Goal: Information Seeking & Learning: Learn about a topic

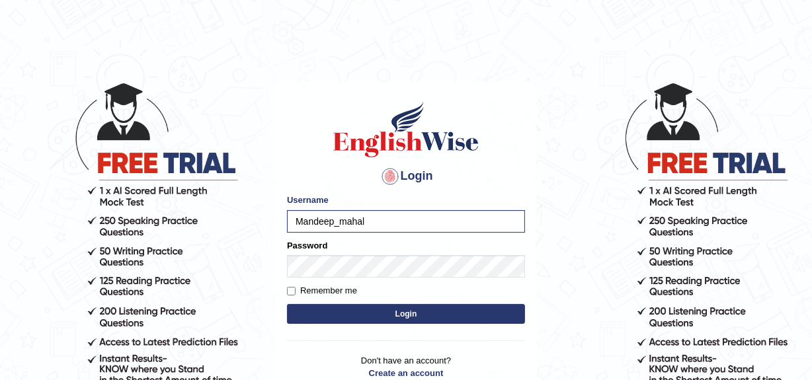
click at [287, 304] on button "Login" at bounding box center [406, 314] width 238 height 20
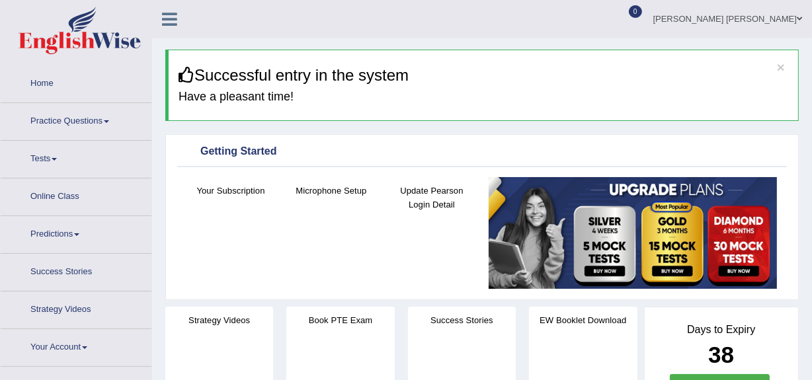
click at [36, 107] on link "Practice Questions" at bounding box center [76, 119] width 151 height 33
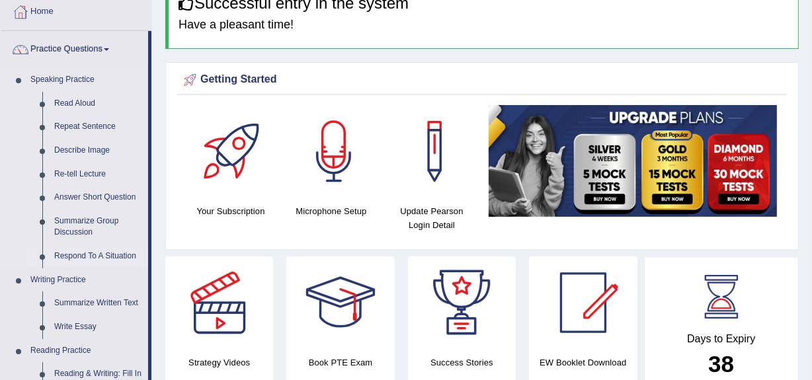
scroll to position [73, 0]
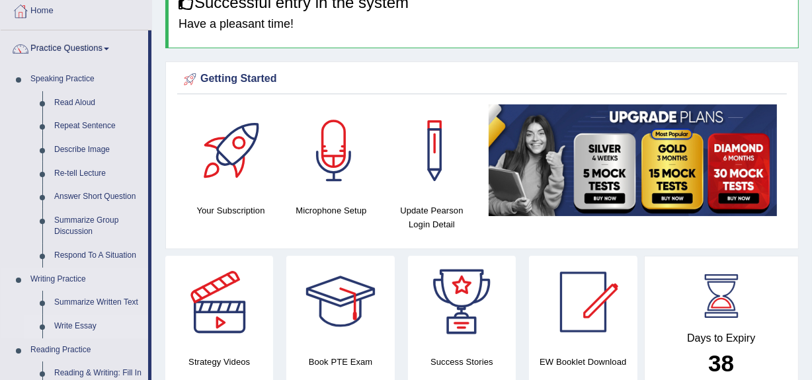
click at [74, 324] on link "Write Essay" at bounding box center [98, 327] width 100 height 24
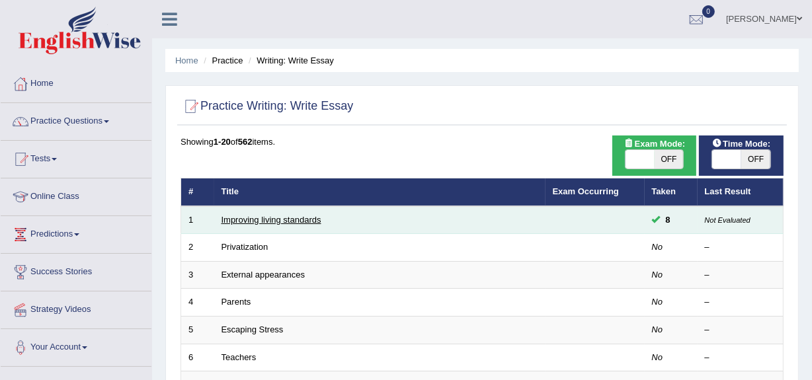
click at [290, 221] on link "Improving living standards" at bounding box center [272, 220] width 100 height 10
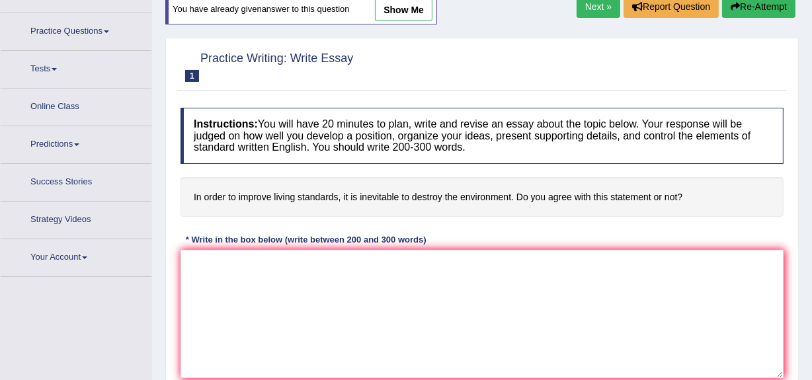
scroll to position [91, 0]
click at [396, 19] on link "show me" at bounding box center [404, 9] width 58 height 22
type textarea "The increasing influences of living standards on our life has ignited numerous …"
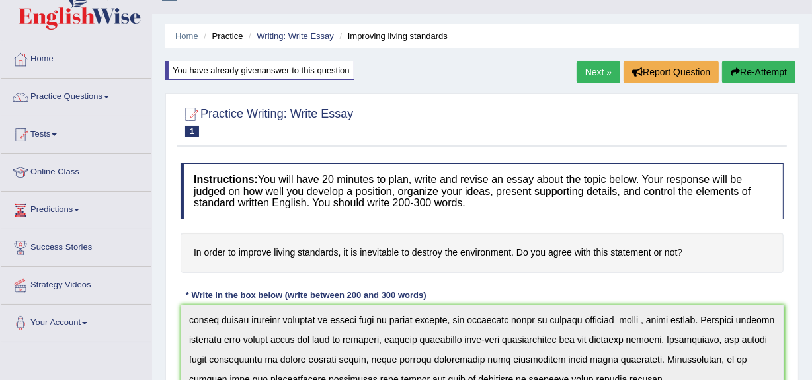
scroll to position [0, 0]
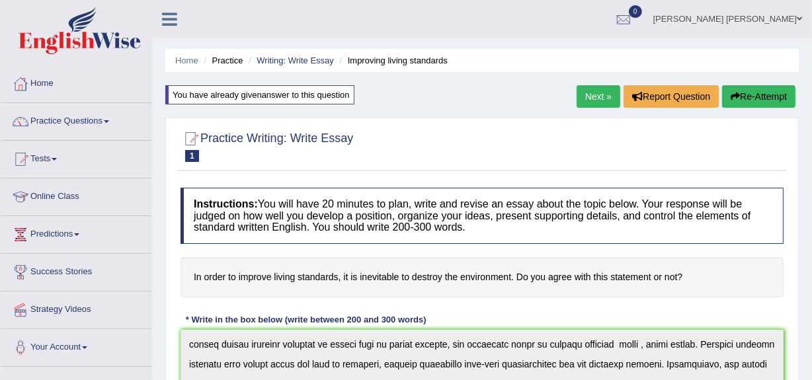
click at [755, 102] on button "Re-Attempt" at bounding box center [758, 96] width 73 height 22
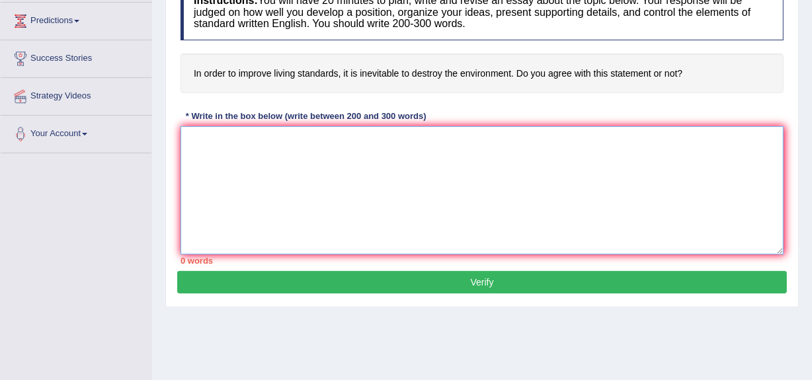
drag, startPoint x: 437, startPoint y: 218, endPoint x: 417, endPoint y: 175, distance: 47.4
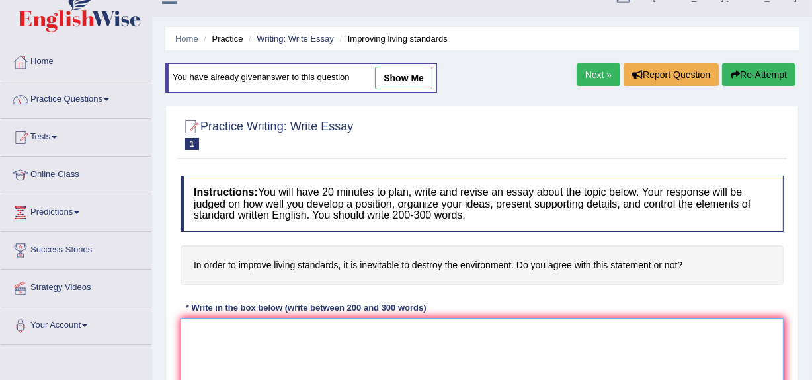
scroll to position [19, 0]
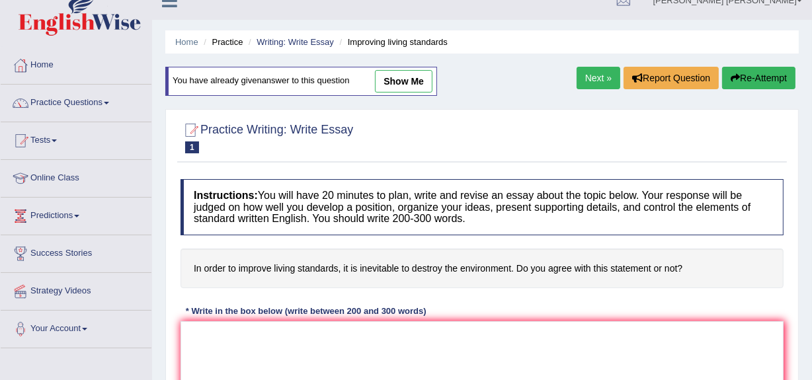
drag, startPoint x: 417, startPoint y: 175, endPoint x: 402, endPoint y: 85, distance: 91.2
click at [402, 85] on link "show me" at bounding box center [404, 81] width 58 height 22
type textarea "The increasing influences of living standards on our life has ignited numerous …"
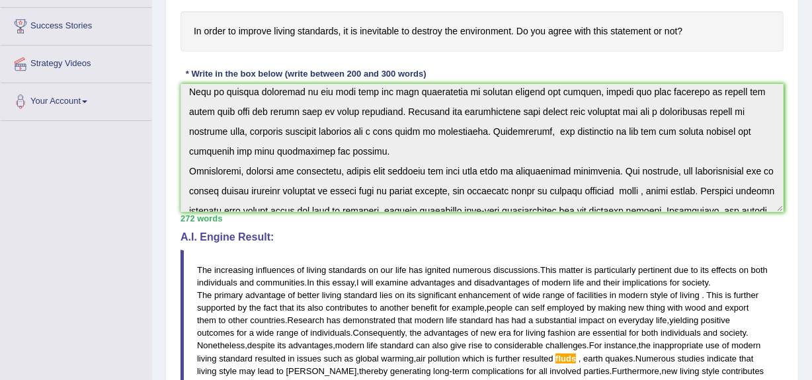
scroll to position [179, 0]
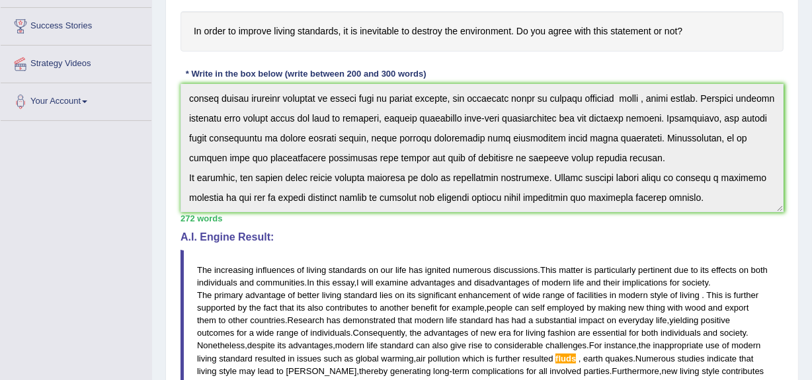
click at [752, 238] on div "Instructions: You will have 20 minutes to plan, write and revise an essay about…" at bounding box center [482, 252] width 610 height 634
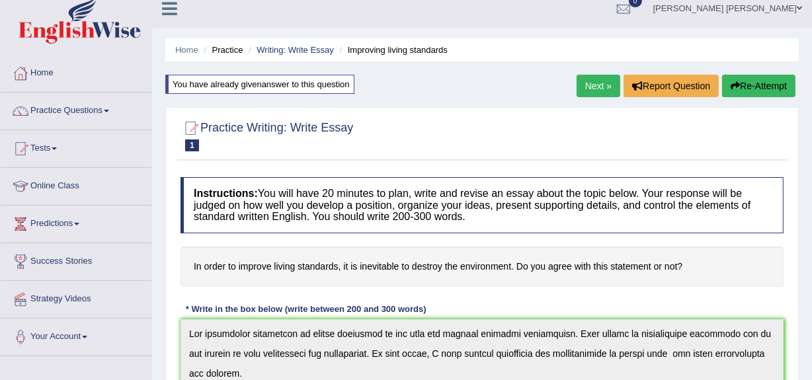
scroll to position [0, 0]
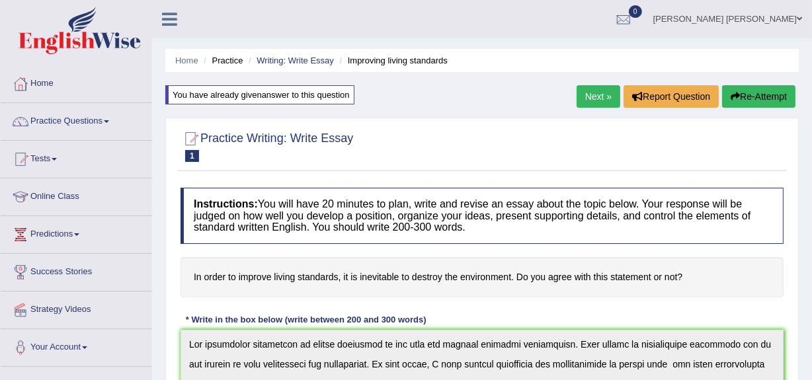
click at [761, 87] on button "Re-Attempt" at bounding box center [758, 96] width 73 height 22
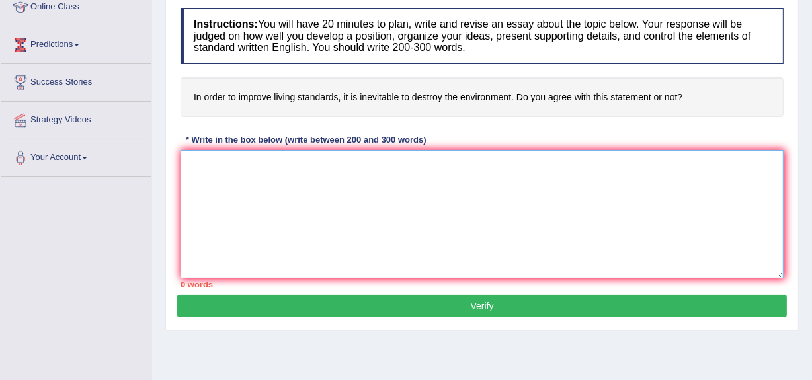
paste textarea "The increasing influences of living standards on our life has ignited numerous …"
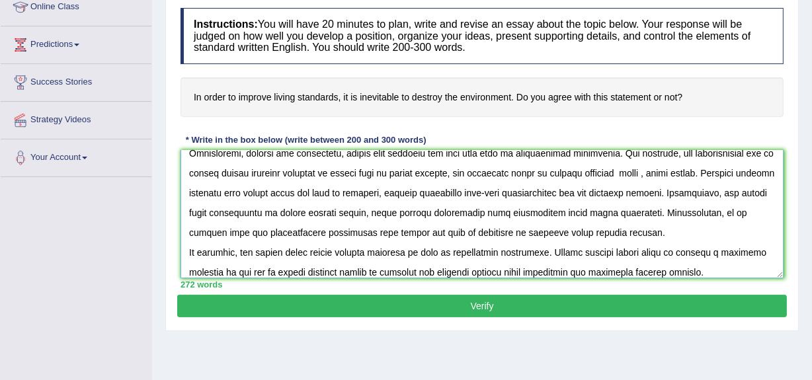
scroll to position [179, 0]
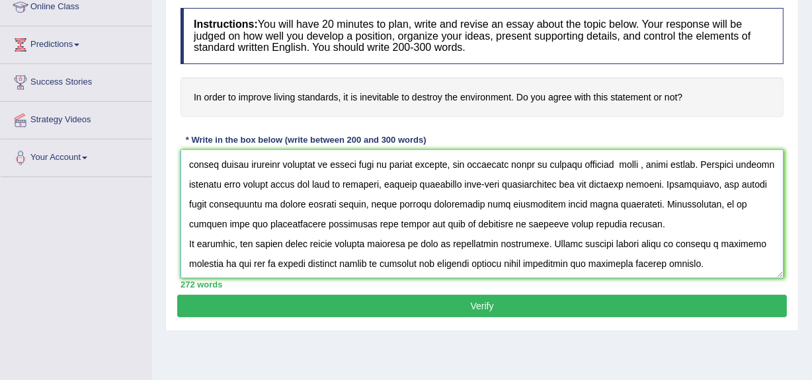
click at [621, 222] on textarea at bounding box center [482, 214] width 603 height 128
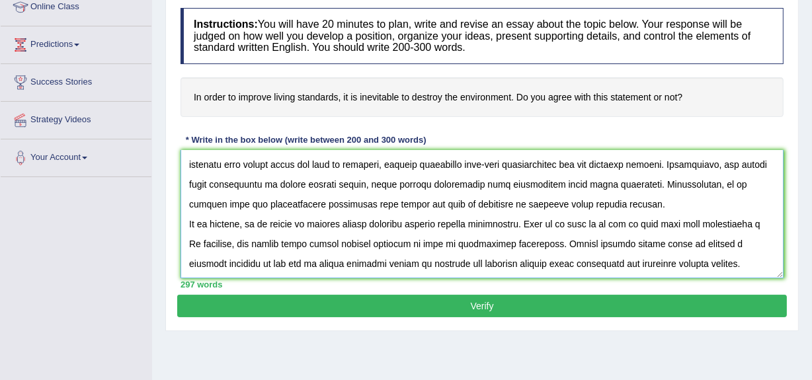
scroll to position [218, 0]
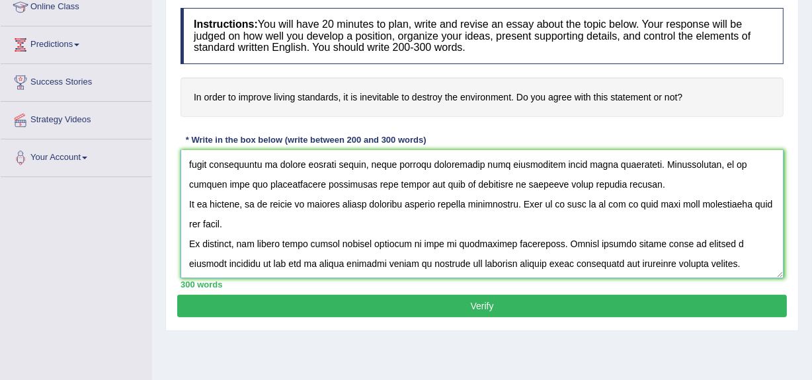
type textarea "The increasing influences of living standards on our life has ignited numerous …"
click at [533, 310] on button "Verify" at bounding box center [482, 306] width 610 height 22
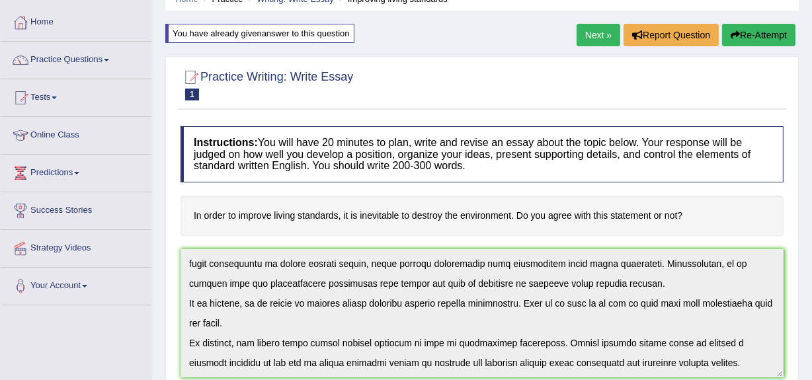
scroll to position [61, 0]
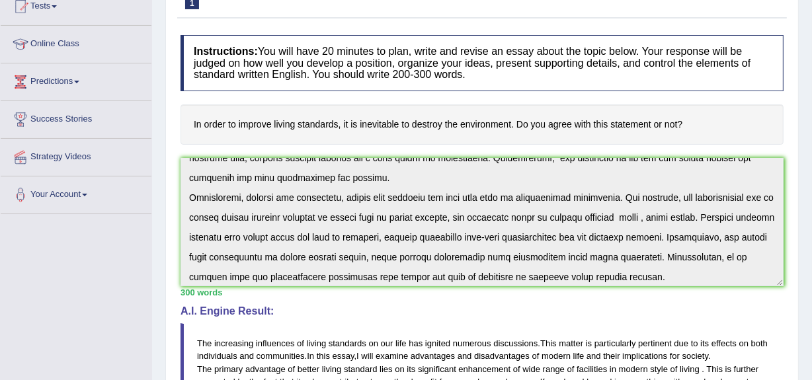
scroll to position [0, 0]
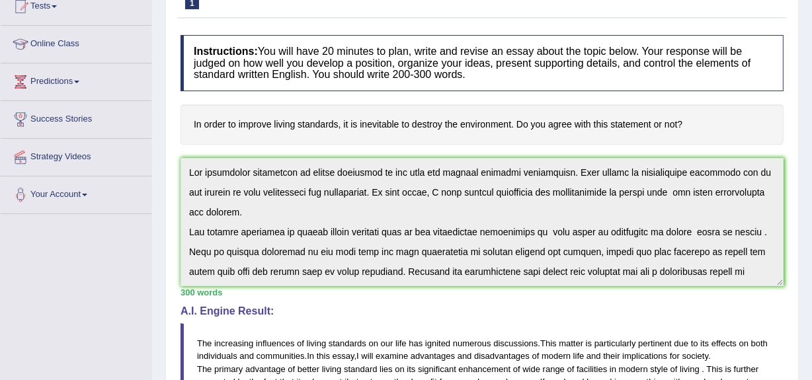
drag, startPoint x: 179, startPoint y: 261, endPoint x: 153, endPoint y: 178, distance: 86.4
click at [153, 178] on div "Home Practice Writing: Write Essay Improving living standards You have already …" at bounding box center [482, 303] width 660 height 912
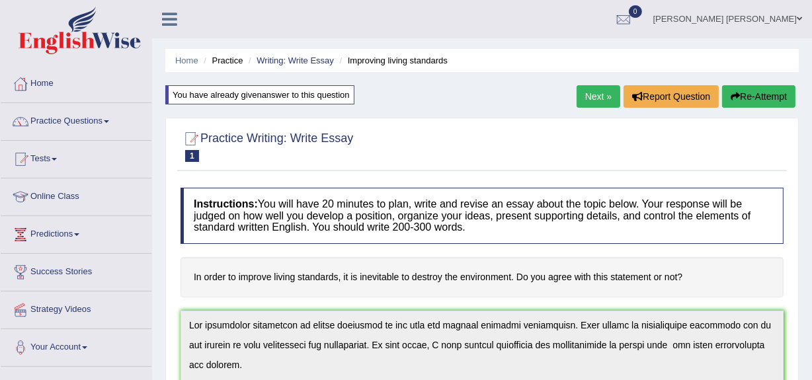
click at [755, 98] on button "Re-Attempt" at bounding box center [758, 96] width 73 height 22
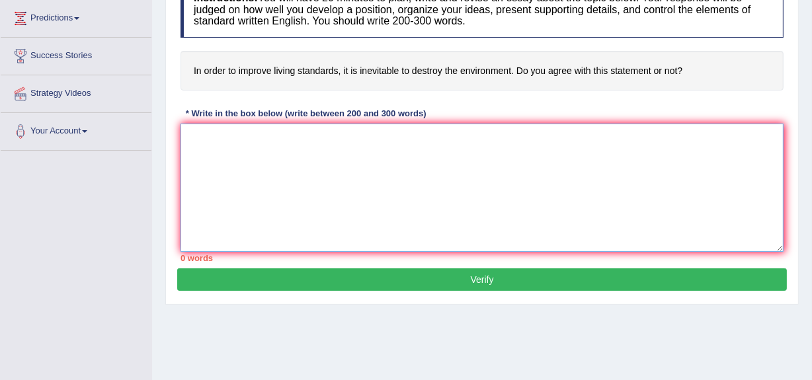
paste textarea "The increasing influences of living standards on our life has ignited numerous …"
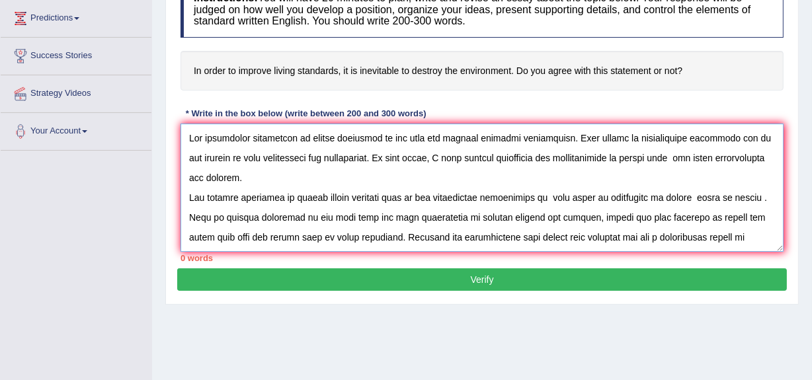
scroll to position [210, 0]
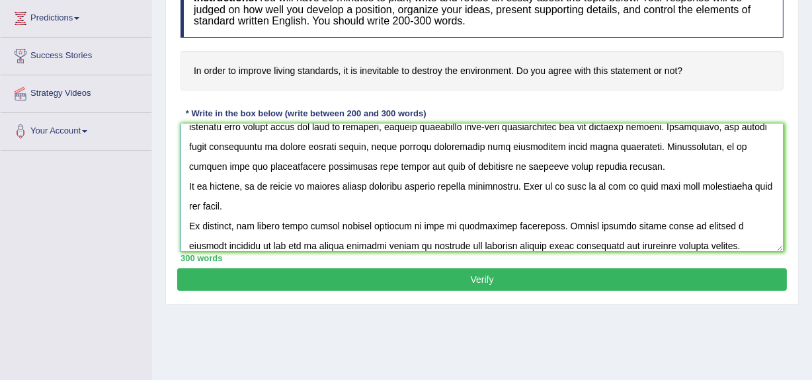
click at [628, 183] on textarea at bounding box center [482, 188] width 603 height 128
click at [697, 186] on textarea at bounding box center [482, 188] width 603 height 128
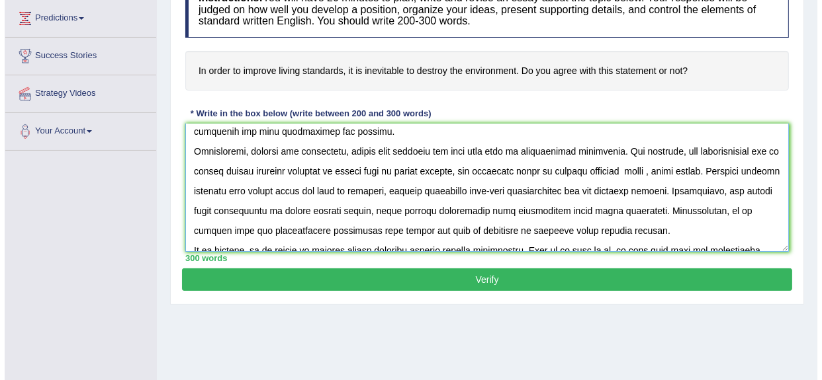
scroll to position [145, 0]
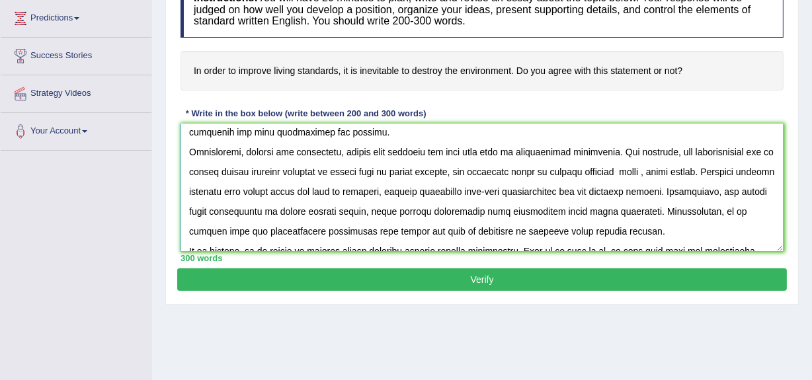
click at [619, 171] on textarea at bounding box center [482, 188] width 603 height 128
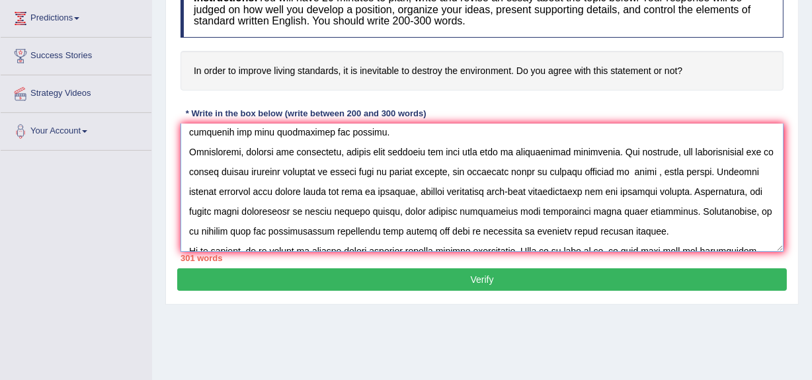
type textarea "The increasing influences of living standards on our life has ignited numerous …"
click at [599, 284] on button "Verify" at bounding box center [482, 280] width 610 height 22
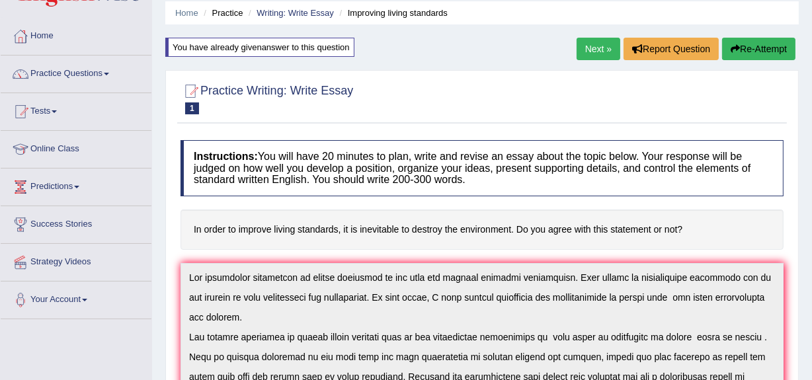
scroll to position [0, 0]
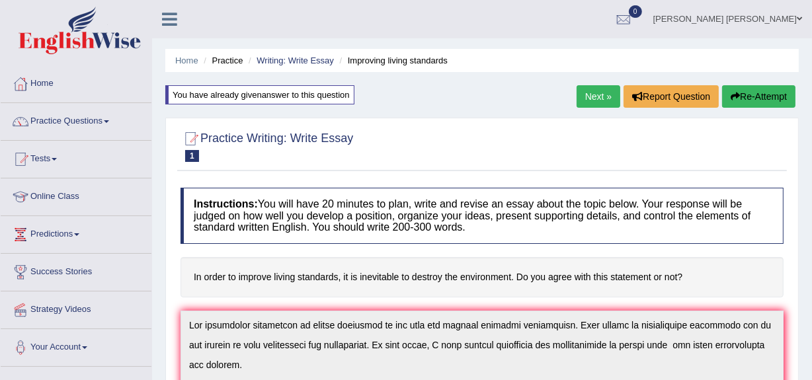
click at [771, 93] on button "Re-Attempt" at bounding box center [758, 96] width 73 height 22
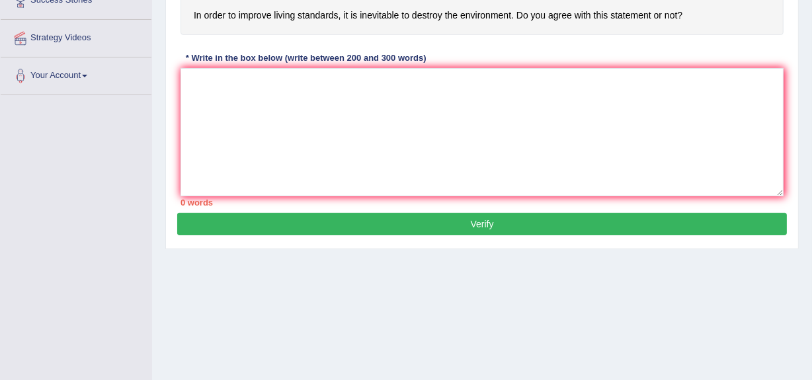
scroll to position [276, 0]
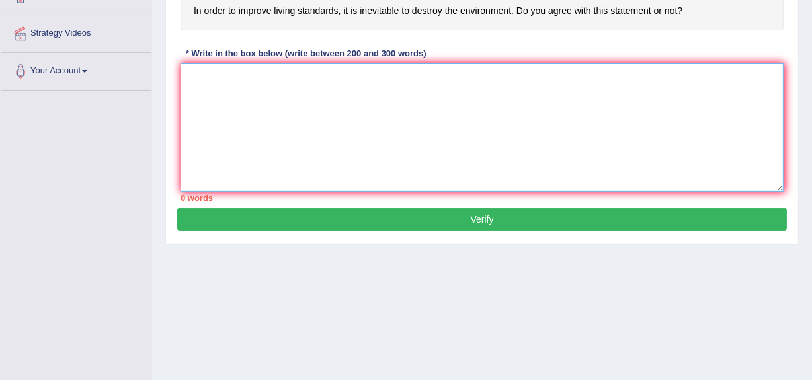
paste textarea "The increasing influences of living standards on our life has ignited numerous …"
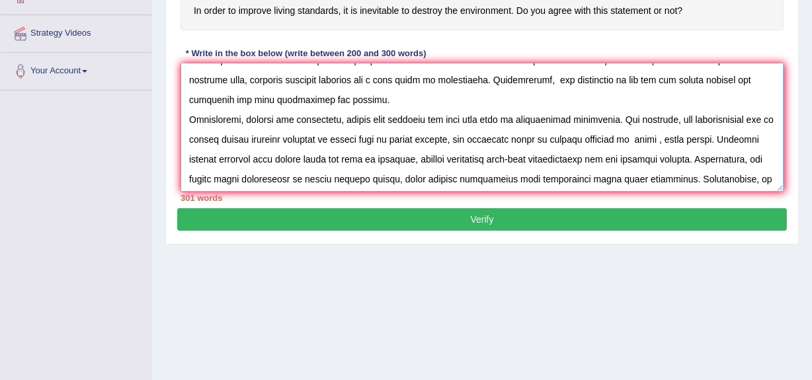
scroll to position [116, 0]
click at [652, 140] on textarea at bounding box center [482, 128] width 603 height 128
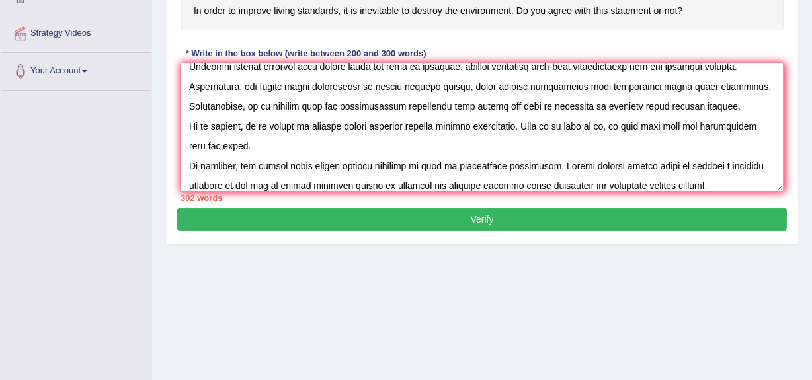
scroll to position [217, 0]
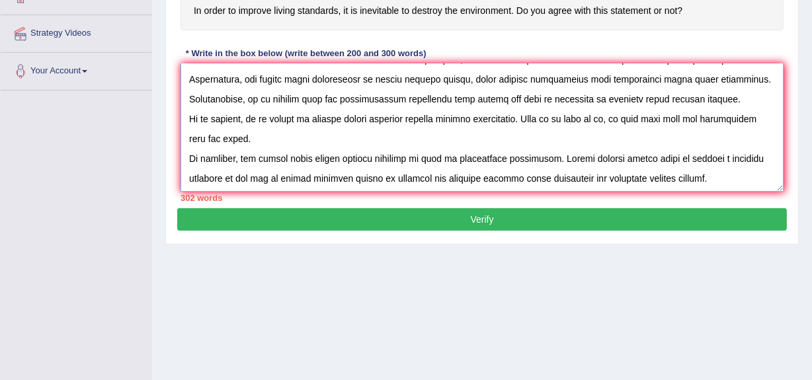
click at [615, 119] on textarea at bounding box center [482, 128] width 603 height 128
type textarea "The increasing influences of living standards on our life has ignited numerous …"
click at [561, 220] on button "Verify" at bounding box center [482, 219] width 610 height 22
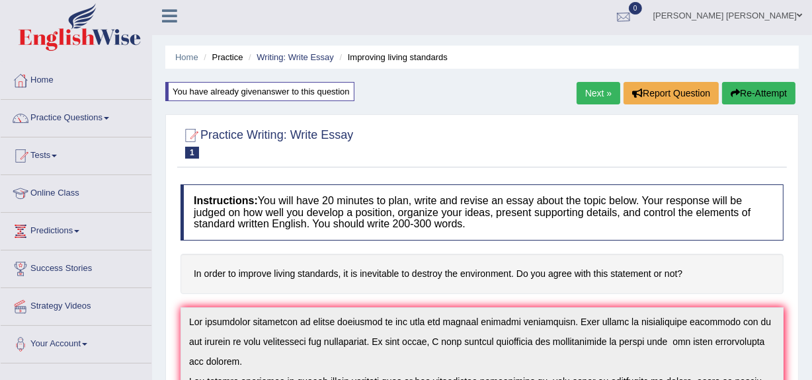
scroll to position [0, 0]
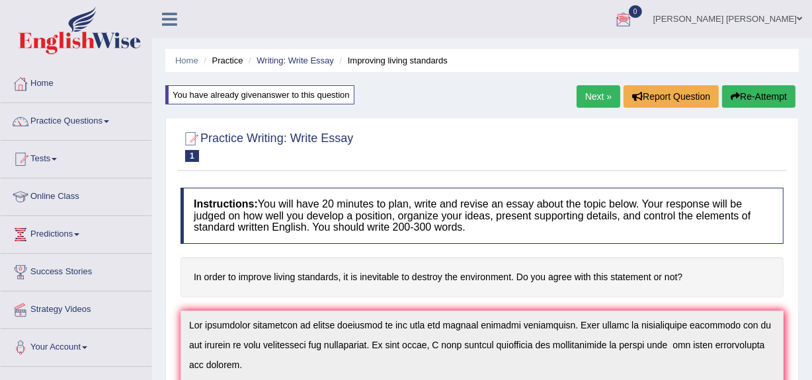
click at [763, 94] on button "Re-Attempt" at bounding box center [758, 96] width 73 height 22
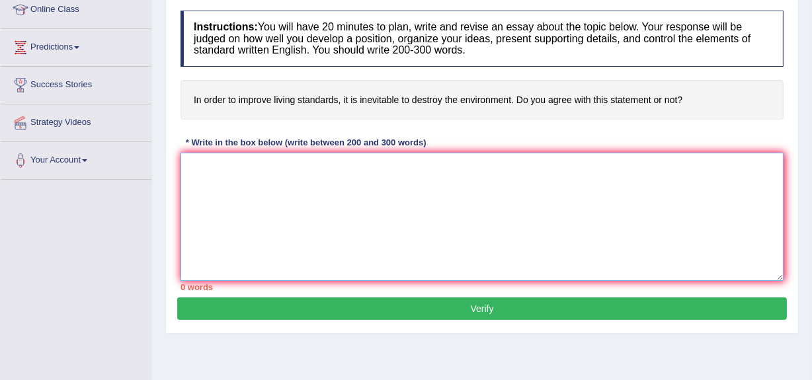
paste textarea "The increasing influences of living standards on our life has ignited numerous …"
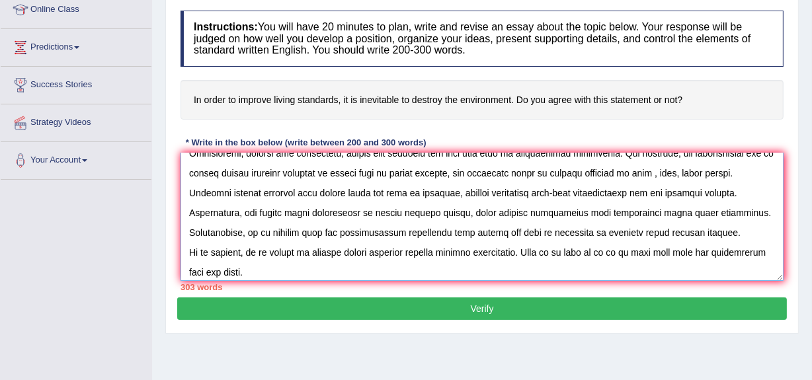
scroll to position [171, 0]
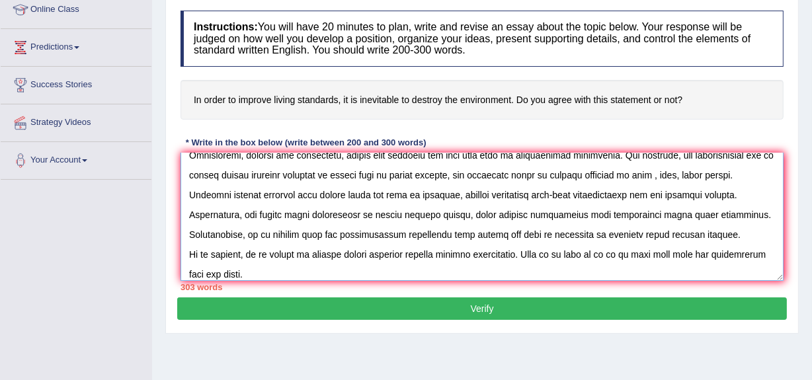
click at [667, 176] on textarea at bounding box center [482, 217] width 603 height 128
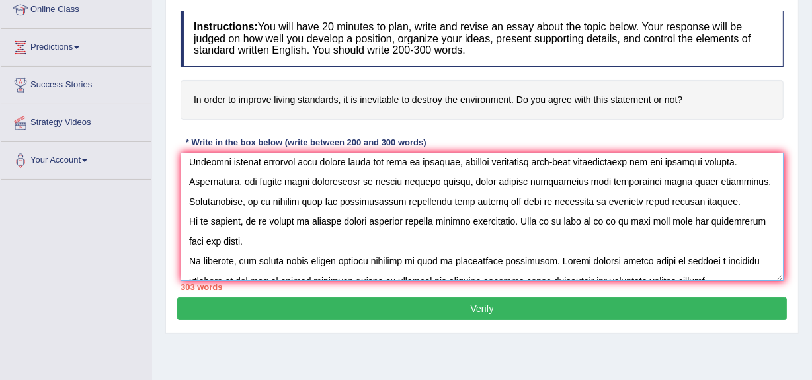
scroll to position [204, 0]
click at [622, 221] on textarea at bounding box center [482, 217] width 603 height 128
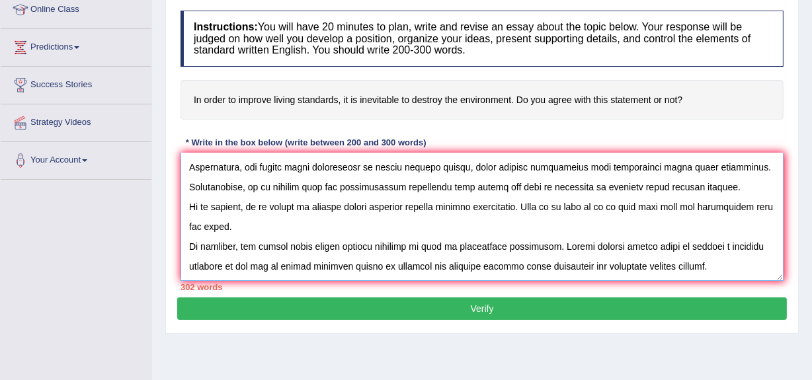
type textarea "The increasing influences of living standards on our life has ignited numerous …"
click at [565, 308] on button "Verify" at bounding box center [482, 309] width 610 height 22
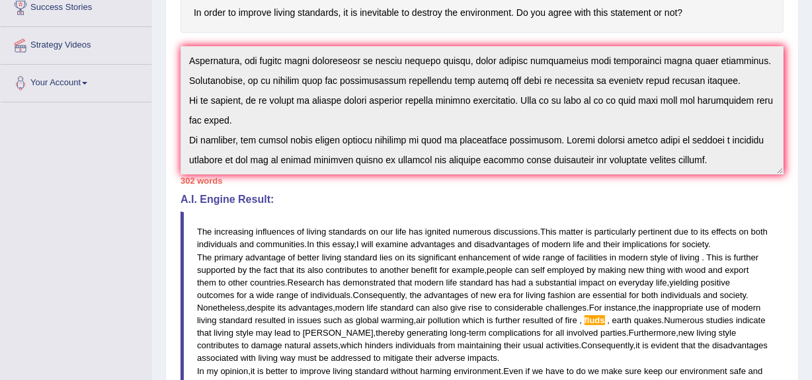
scroll to position [0, 0]
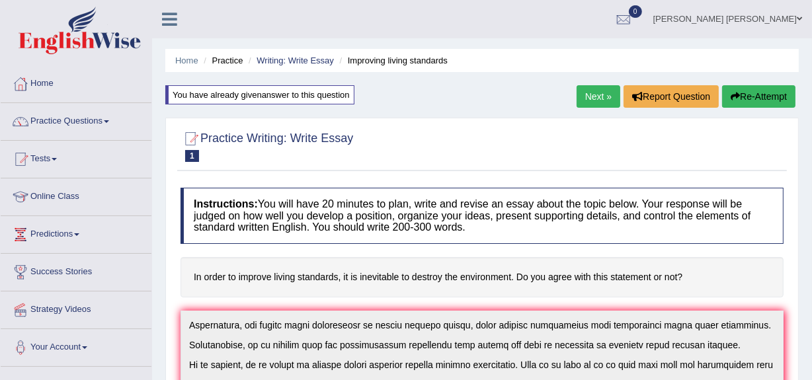
click at [76, 120] on link "Practice Questions" at bounding box center [76, 119] width 151 height 33
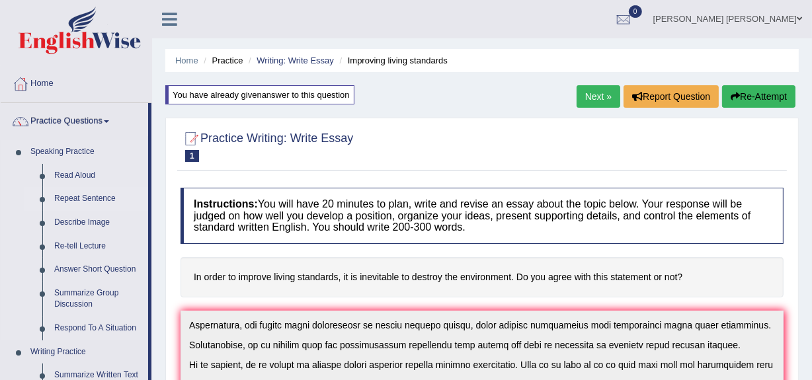
click at [92, 193] on link "Repeat Sentence" at bounding box center [98, 199] width 100 height 24
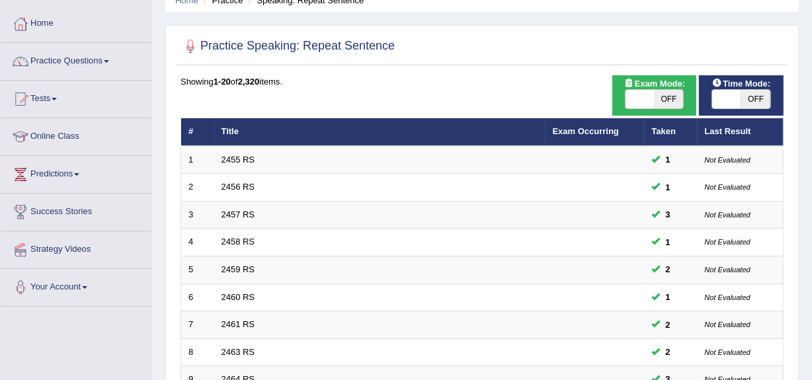
click at [66, 64] on link "Practice Questions" at bounding box center [76, 59] width 151 height 33
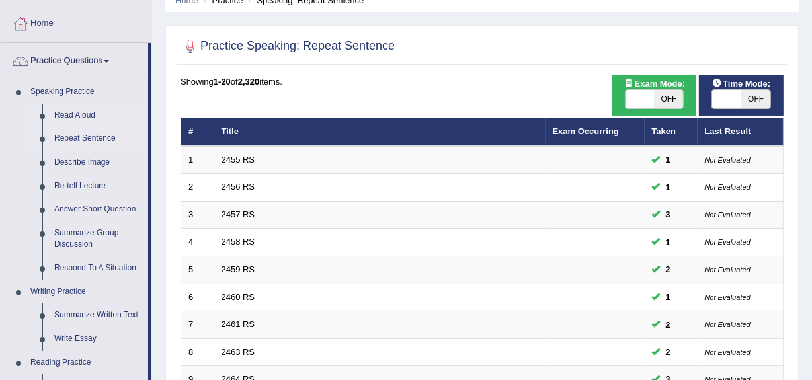
click at [69, 112] on link "Read Aloud" at bounding box center [98, 116] width 100 height 24
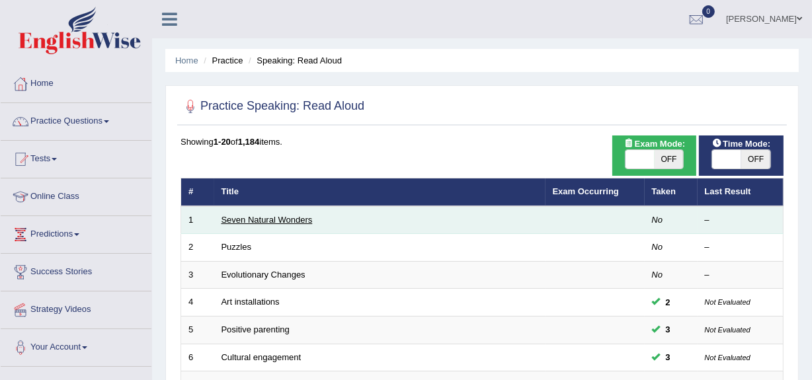
click at [283, 216] on link "Seven Natural Wonders" at bounding box center [267, 220] width 91 height 10
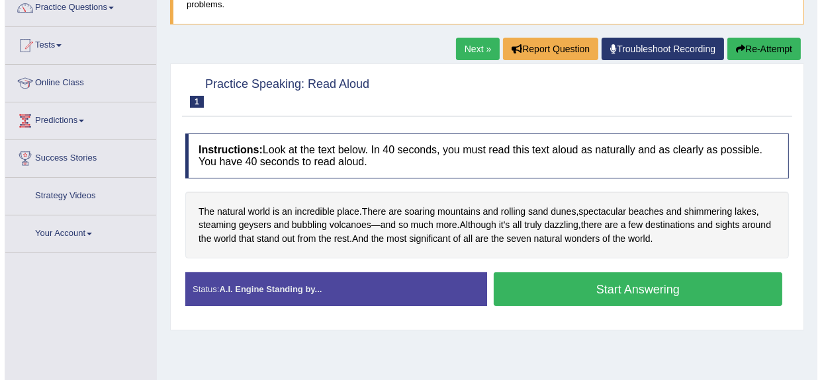
scroll to position [116, 0]
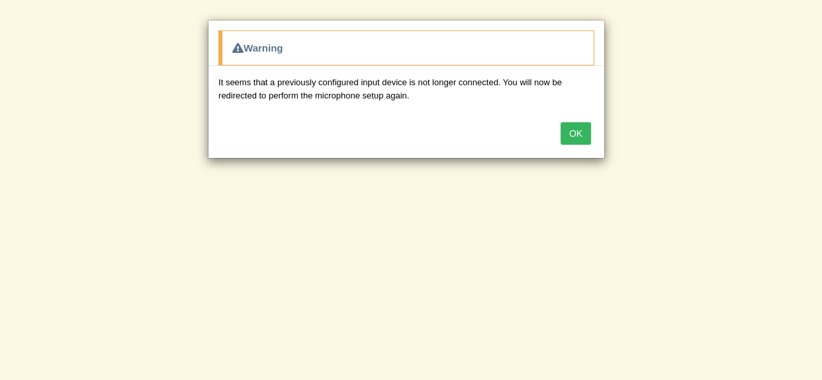
click at [575, 132] on button "OK" at bounding box center [575, 133] width 30 height 22
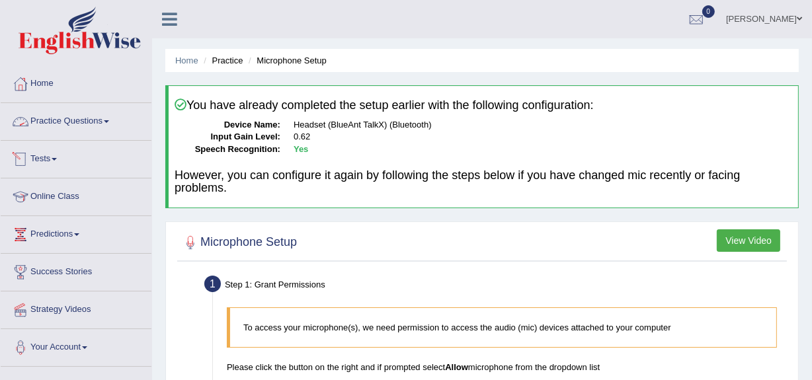
click at [85, 120] on link "Practice Questions" at bounding box center [76, 119] width 151 height 33
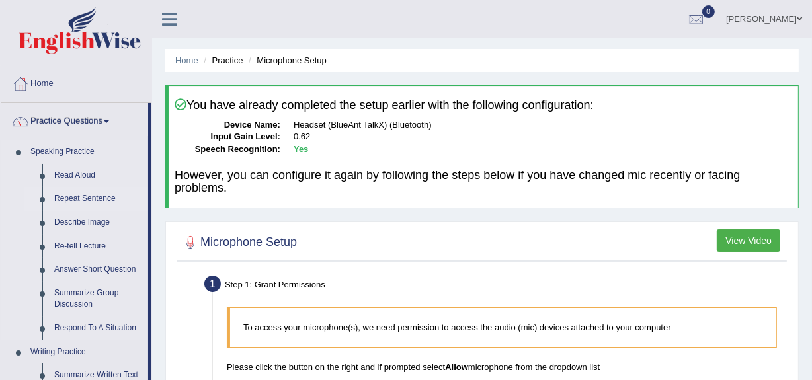
click at [83, 199] on link "Repeat Sentence" at bounding box center [98, 199] width 100 height 24
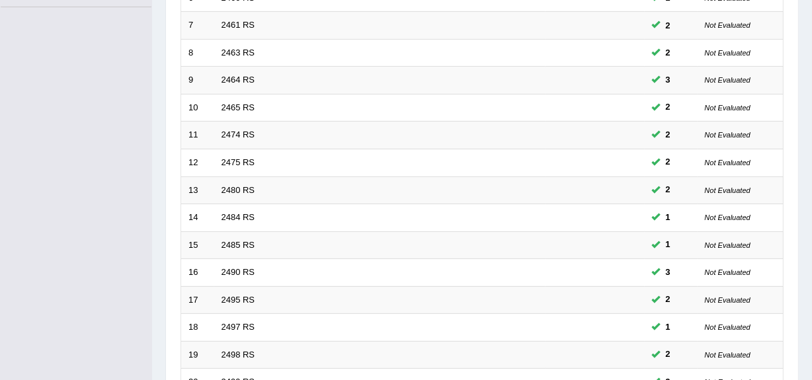
scroll to position [493, 0]
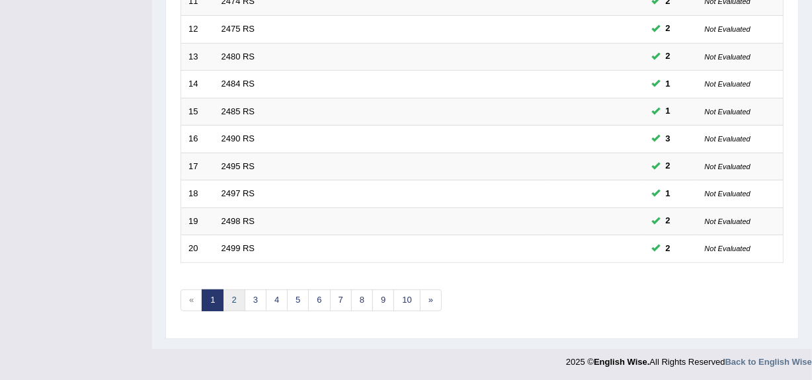
click at [232, 304] on link "2" at bounding box center [234, 301] width 22 height 22
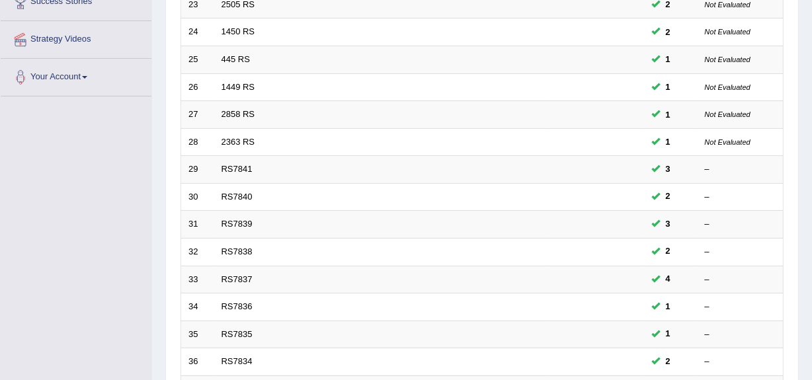
scroll to position [258, 0]
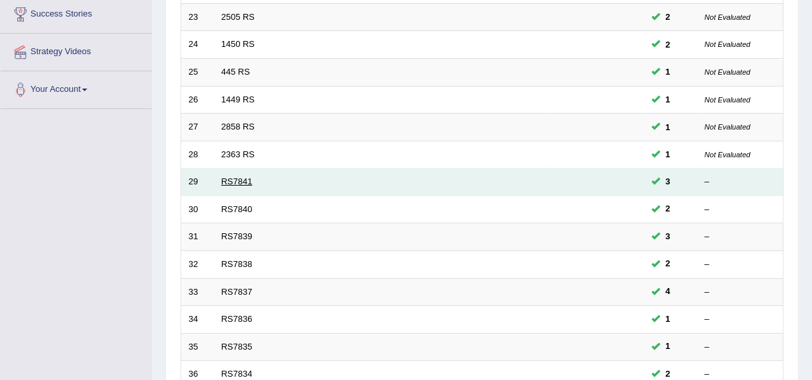
click at [234, 183] on link "RS7841" at bounding box center [237, 182] width 31 height 10
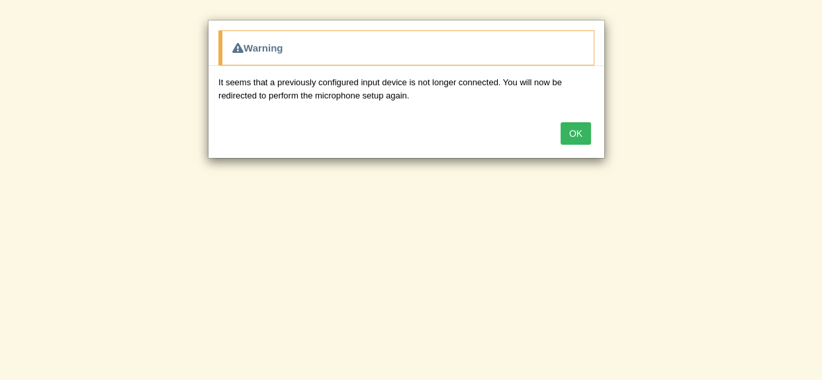
click at [577, 141] on button "OK" at bounding box center [575, 133] width 30 height 22
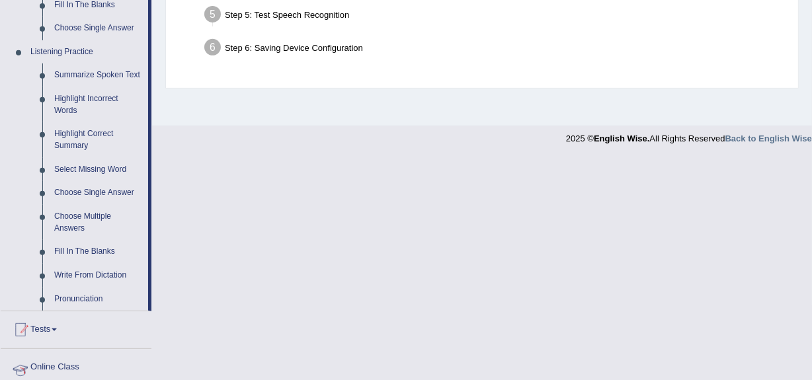
scroll to position [534, 0]
click at [63, 101] on link "Highlight Incorrect Words" at bounding box center [98, 106] width 100 height 35
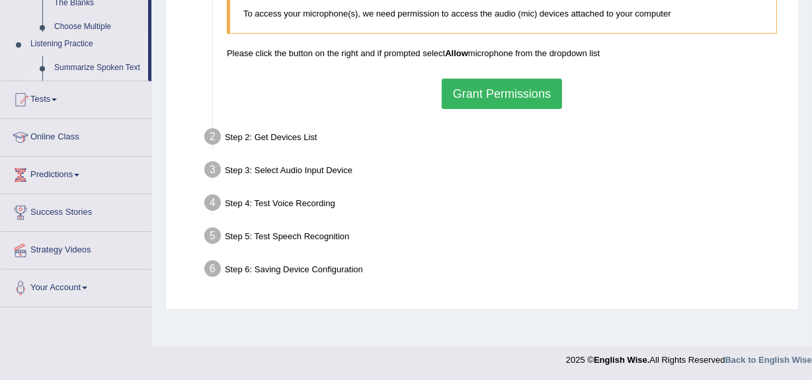
scroll to position [314, 0]
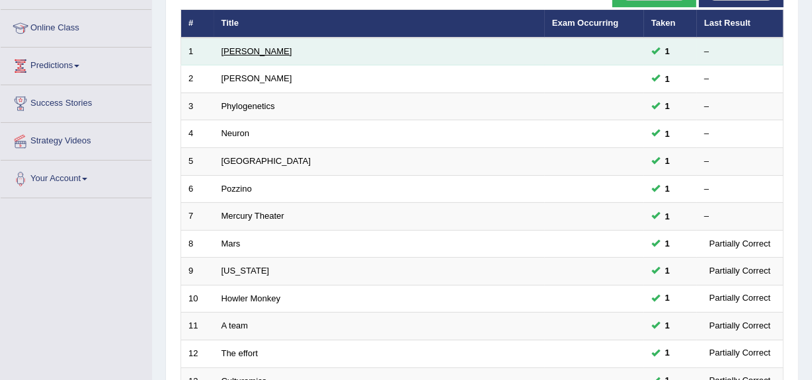
scroll to position [168, 0]
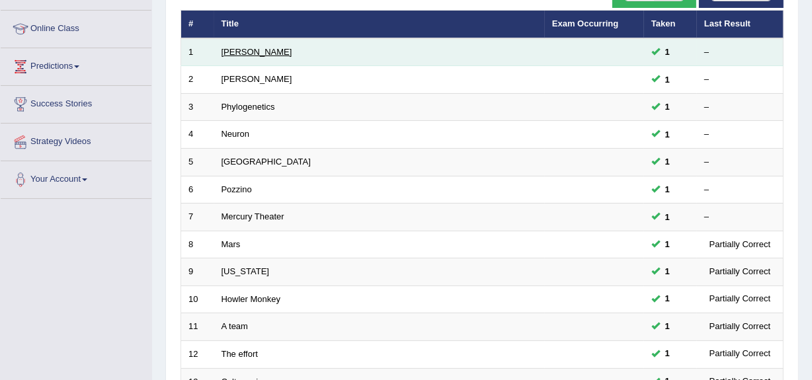
click at [234, 52] on link "[PERSON_NAME]" at bounding box center [257, 52] width 71 height 10
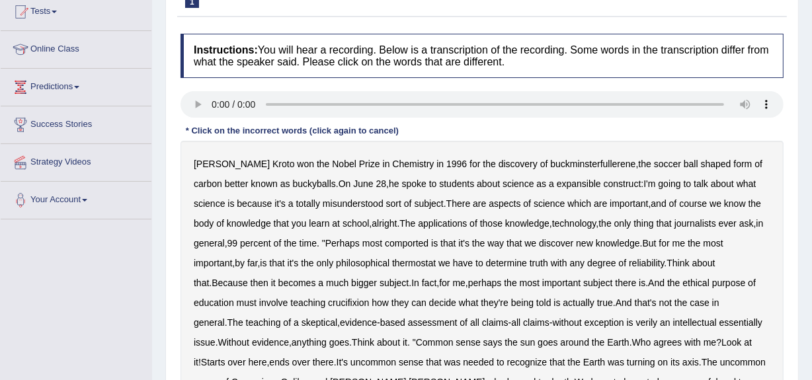
scroll to position [149, 0]
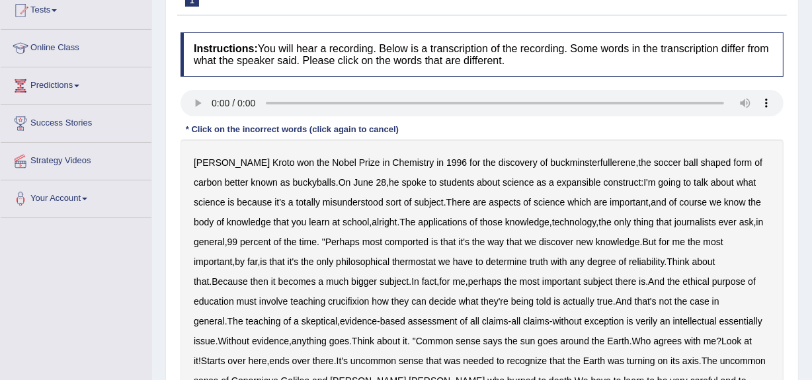
click at [558, 181] on b "expansible" at bounding box center [579, 182] width 44 height 11
click at [417, 244] on b "comported" at bounding box center [407, 242] width 44 height 11
click at [419, 265] on b "thermostat" at bounding box center [414, 262] width 44 height 11
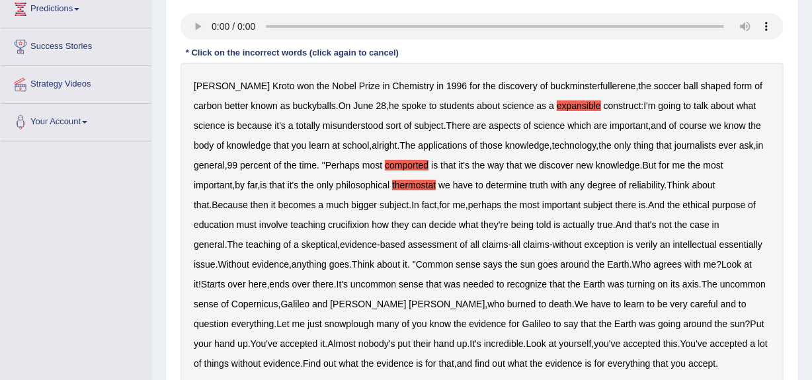
scroll to position [232, 0]
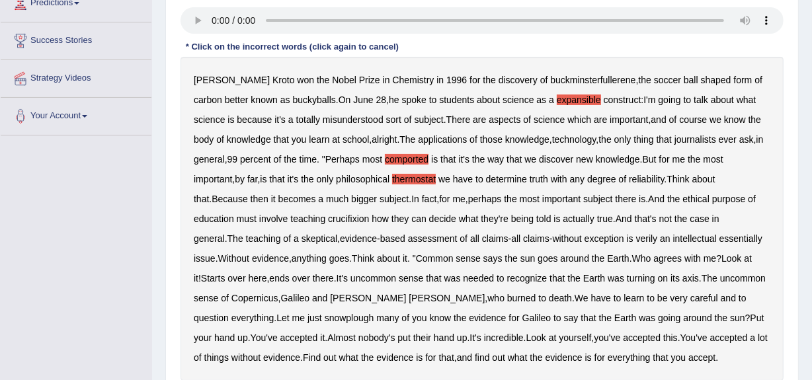
click at [214, 196] on b "Because" at bounding box center [230, 199] width 36 height 11
click at [353, 214] on b "crucifixion" at bounding box center [348, 219] width 41 height 11
click at [636, 239] on b "verily" at bounding box center [647, 239] width 22 height 11
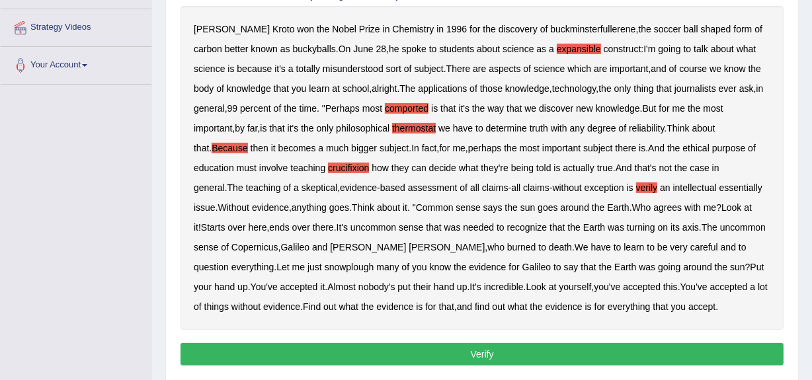
scroll to position [286, 0]
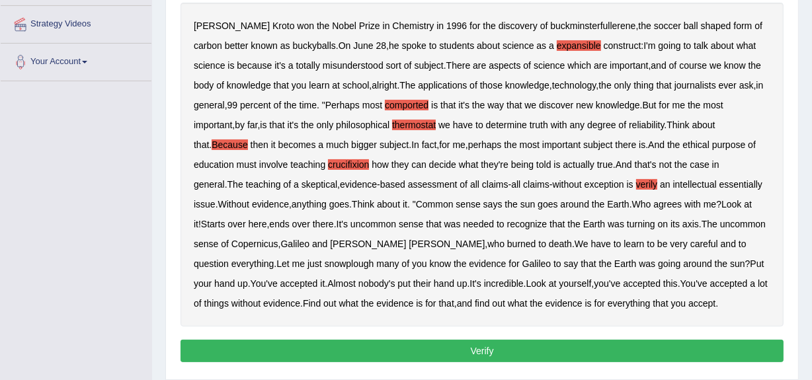
click at [243, 245] on b "Copernicus" at bounding box center [255, 244] width 47 height 11
click at [325, 263] on b "snowplough" at bounding box center [350, 264] width 50 height 11
click at [523, 345] on button "Verify" at bounding box center [482, 351] width 603 height 22
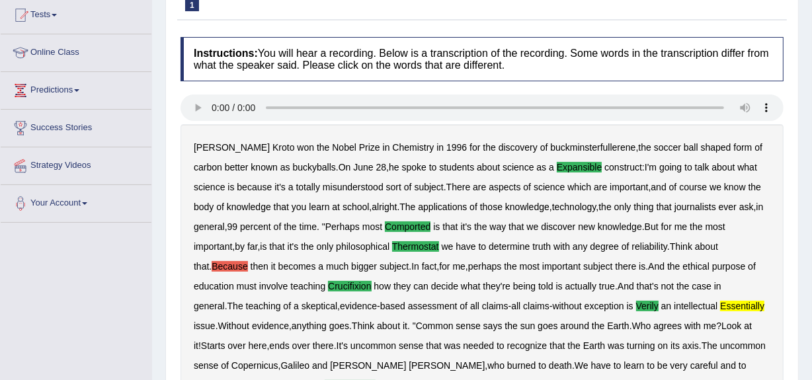
scroll to position [0, 0]
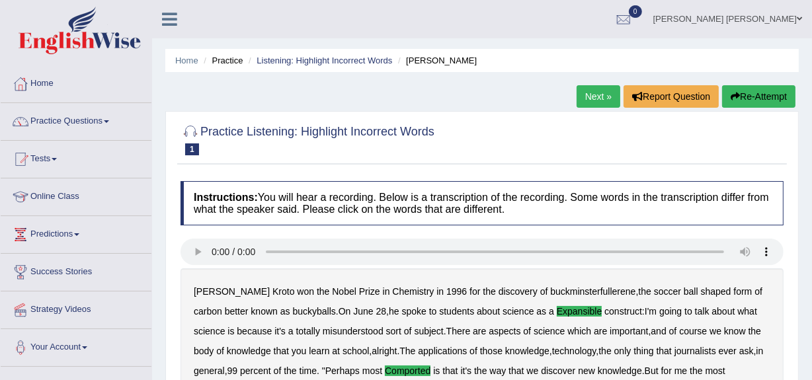
click at [599, 103] on link "Next »" at bounding box center [599, 96] width 44 height 22
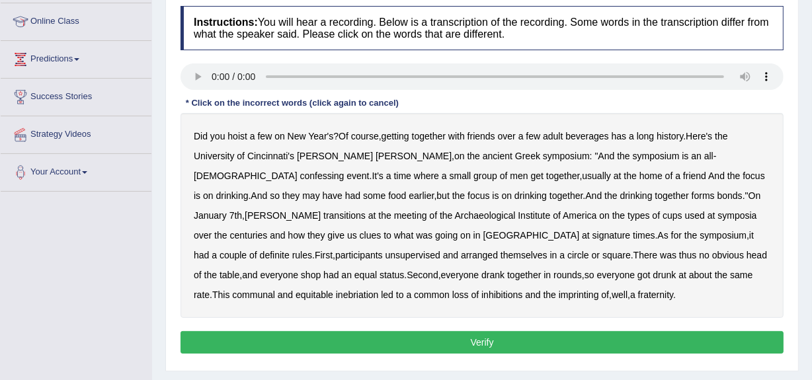
scroll to position [176, 0]
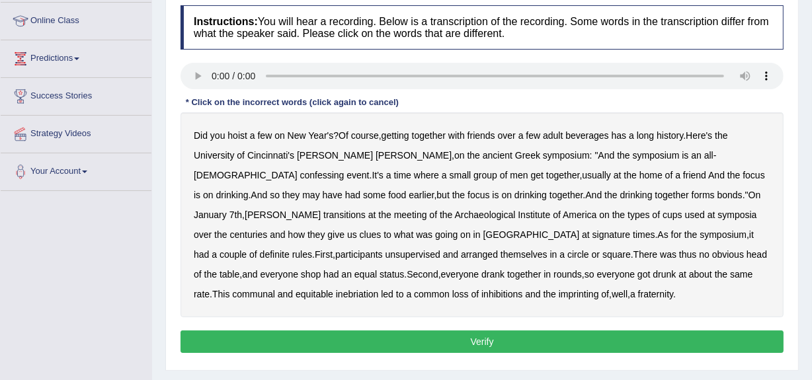
click at [345, 170] on b "confessing" at bounding box center [322, 175] width 44 height 11
click at [366, 210] on b "transitions" at bounding box center [344, 215] width 42 height 11
click at [593, 235] on b "signature" at bounding box center [612, 235] width 38 height 11
click at [441, 249] on b "unsupervised" at bounding box center [413, 254] width 55 height 11
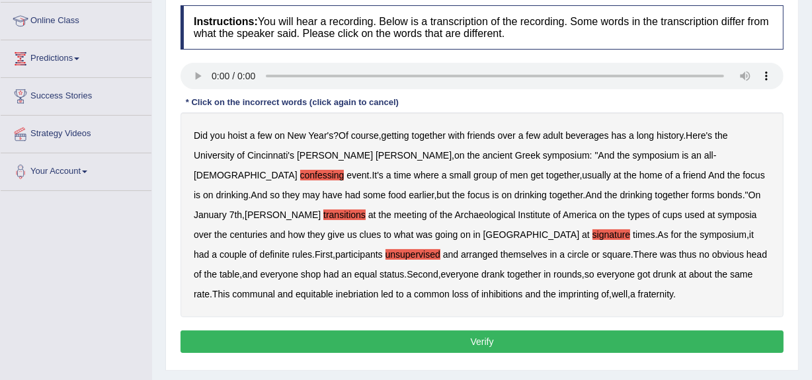
click at [321, 269] on b "shop" at bounding box center [311, 274] width 20 height 11
click at [559, 296] on b "imprinting" at bounding box center [579, 294] width 40 height 11
click at [370, 341] on button "Verify" at bounding box center [482, 342] width 603 height 22
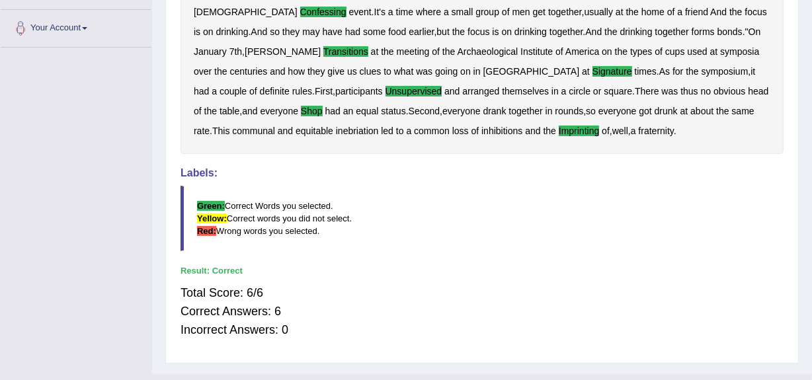
scroll to position [0, 0]
